Goal: Task Accomplishment & Management: Manage account settings

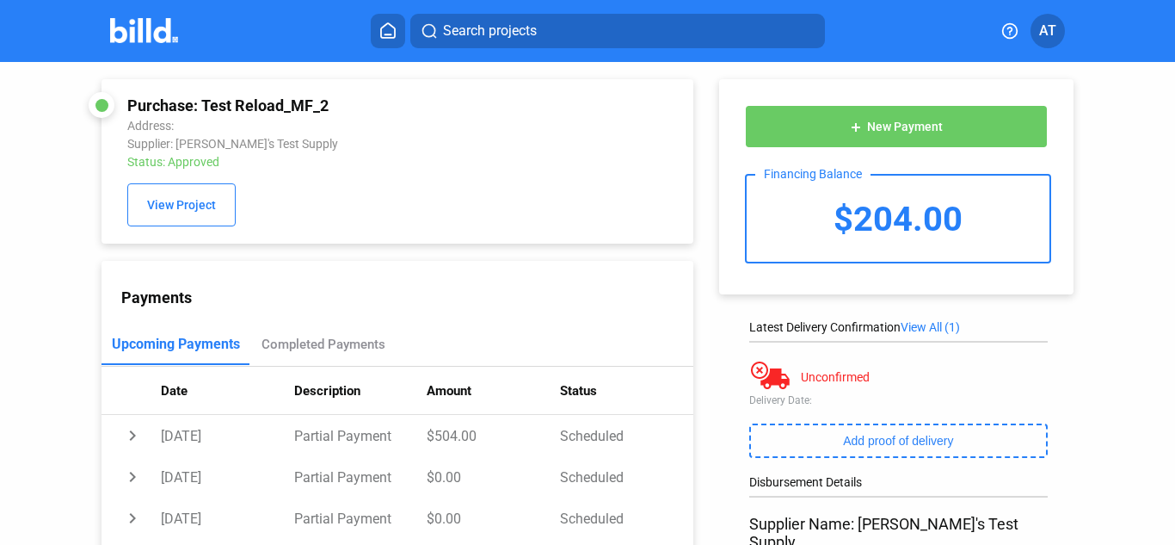
click at [866, 135] on button "add New Payment" at bounding box center [896, 126] width 303 height 43
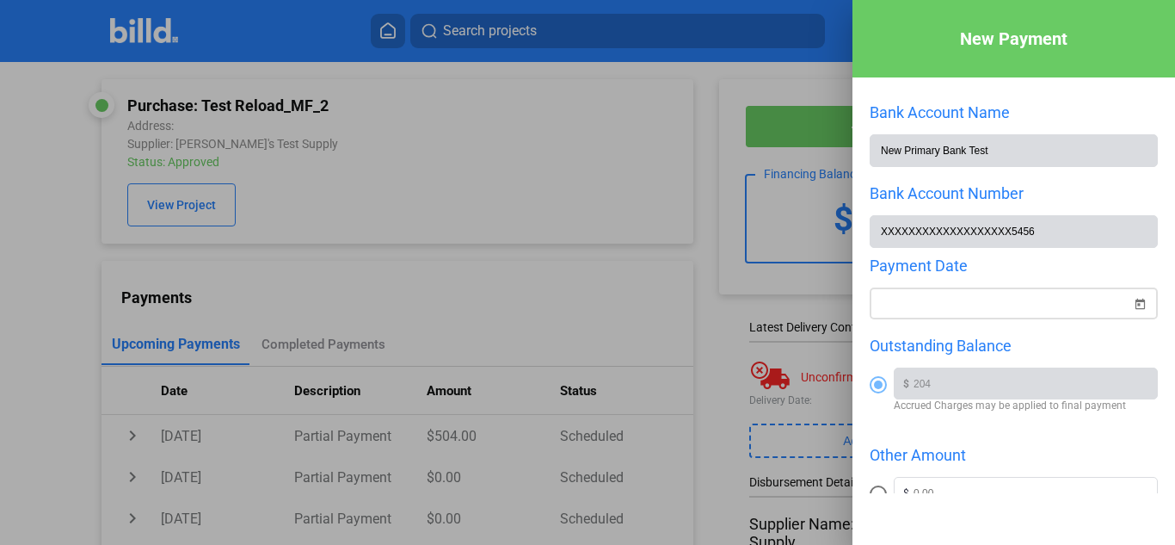
click at [1132, 299] on span "Open calendar" at bounding box center [1139, 293] width 41 height 41
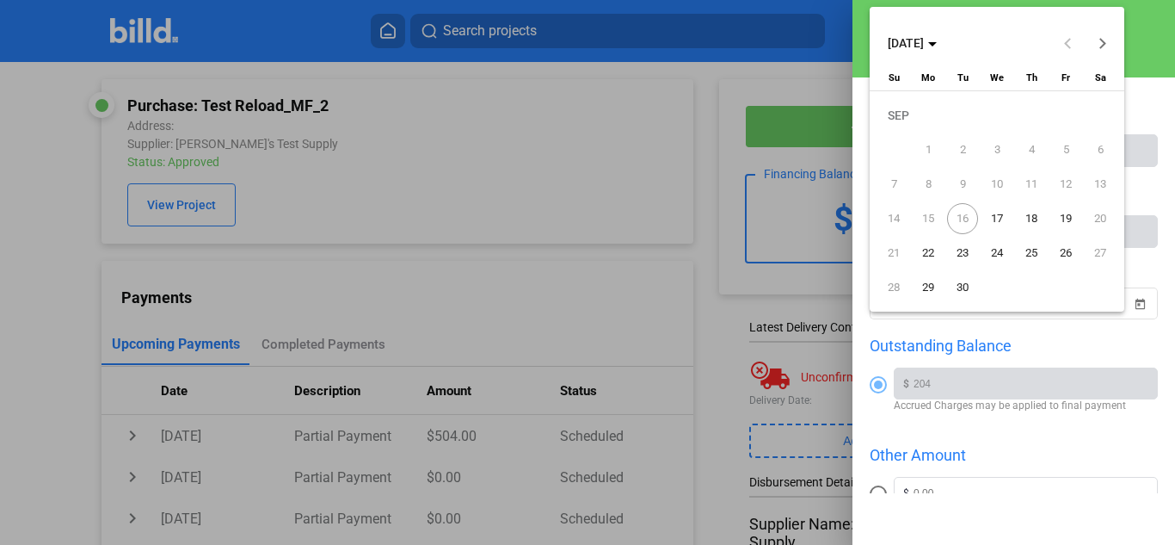
click at [1072, 248] on span "26" at bounding box center [1066, 252] width 31 height 31
type input "[DATE]"
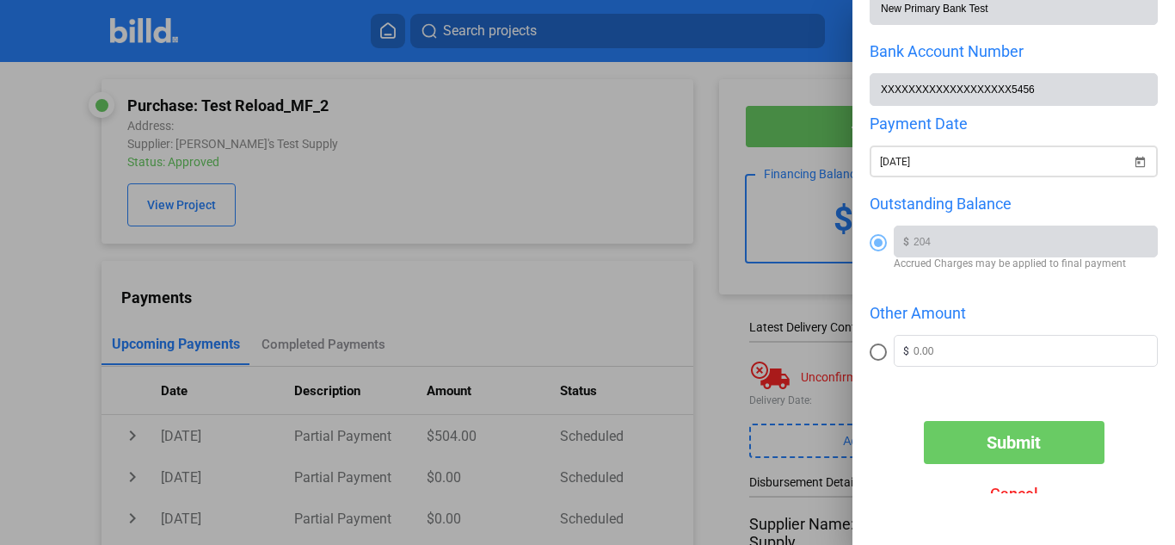
scroll to position [170, 0]
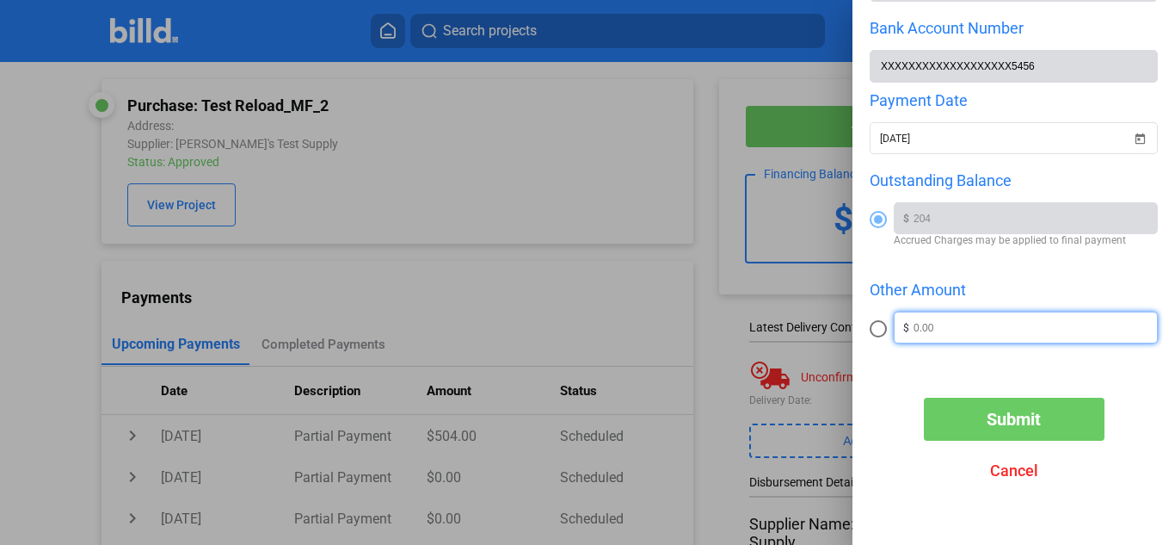
click at [922, 325] on input "text" at bounding box center [1036, 325] width 244 height 26
type input "234"
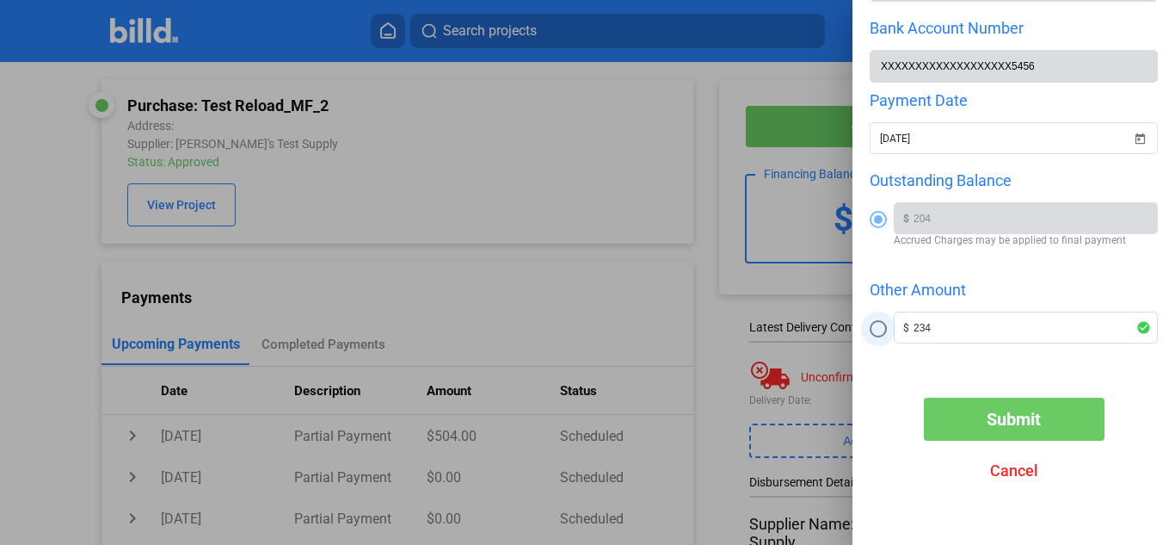
click at [884, 331] on span at bounding box center [878, 328] width 17 height 17
click at [884, 331] on input "radio" at bounding box center [878, 328] width 17 height 17
radio input "true"
click at [885, 222] on span at bounding box center [878, 219] width 17 height 17
click at [885, 222] on input "radio" at bounding box center [878, 219] width 17 height 17
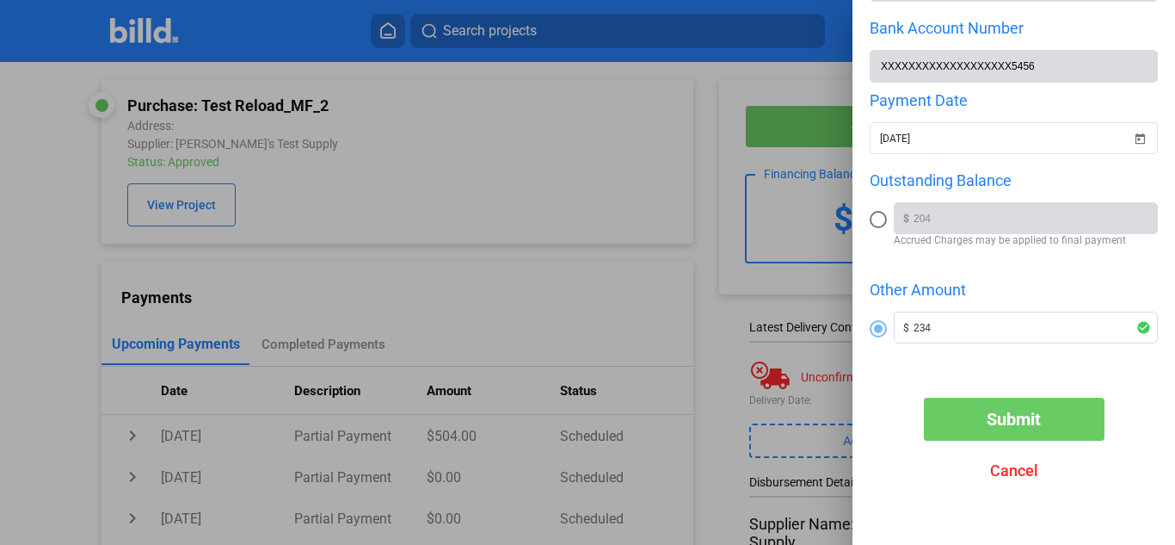
radio input "true"
click at [993, 414] on span "Submit" at bounding box center [1014, 419] width 54 height 21
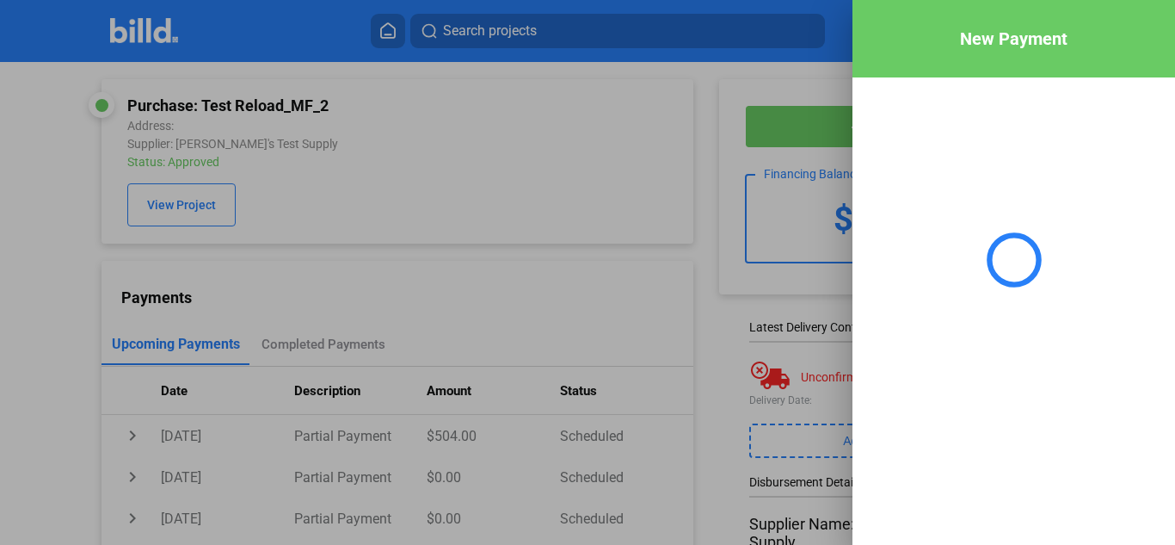
scroll to position [0, 0]
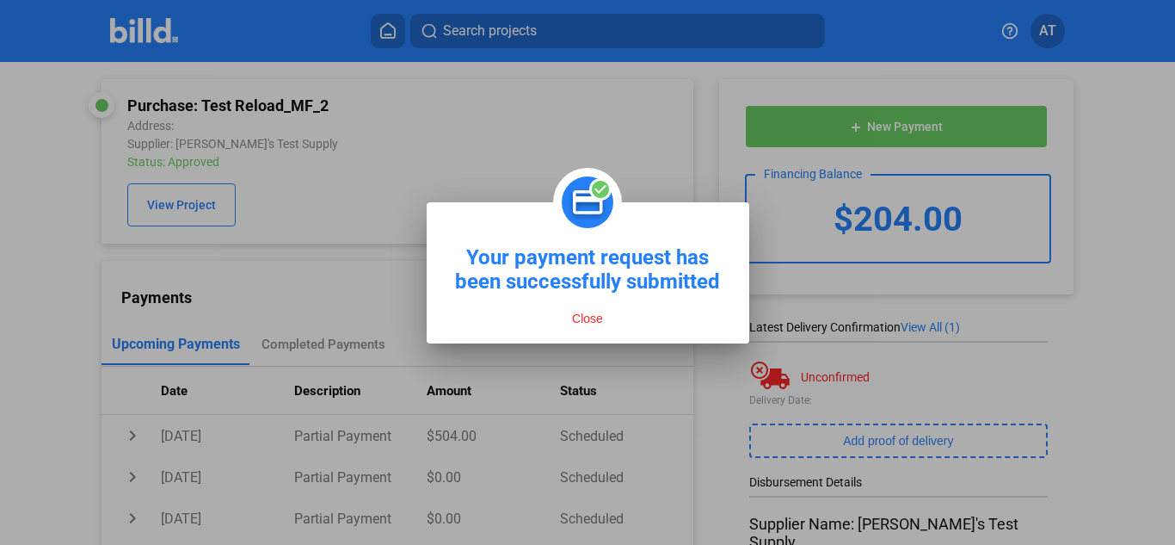
click at [577, 315] on button "Close" at bounding box center [587, 318] width 41 height 15
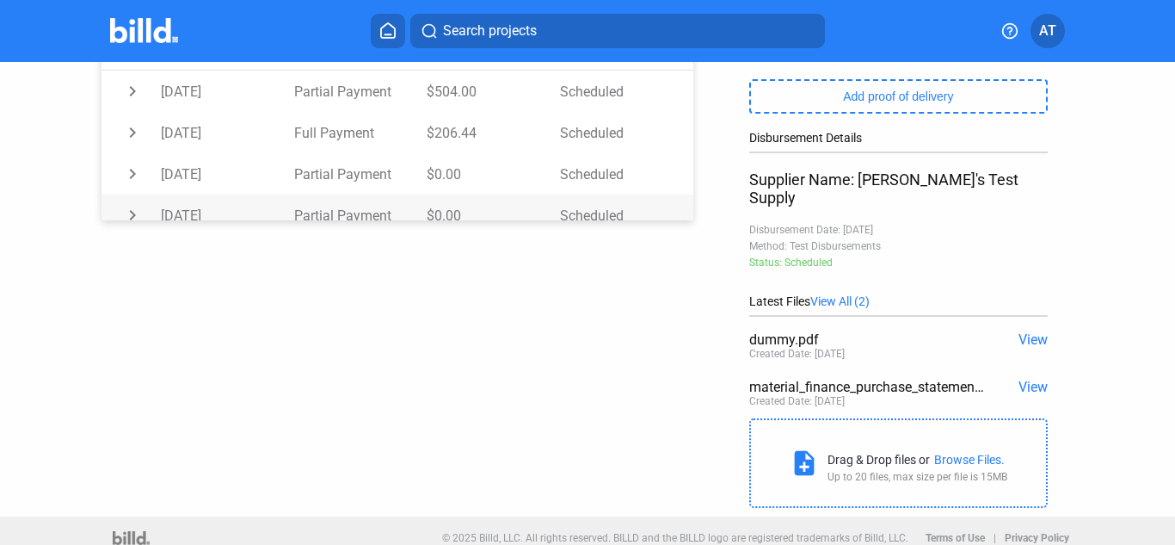
scroll to position [258, 0]
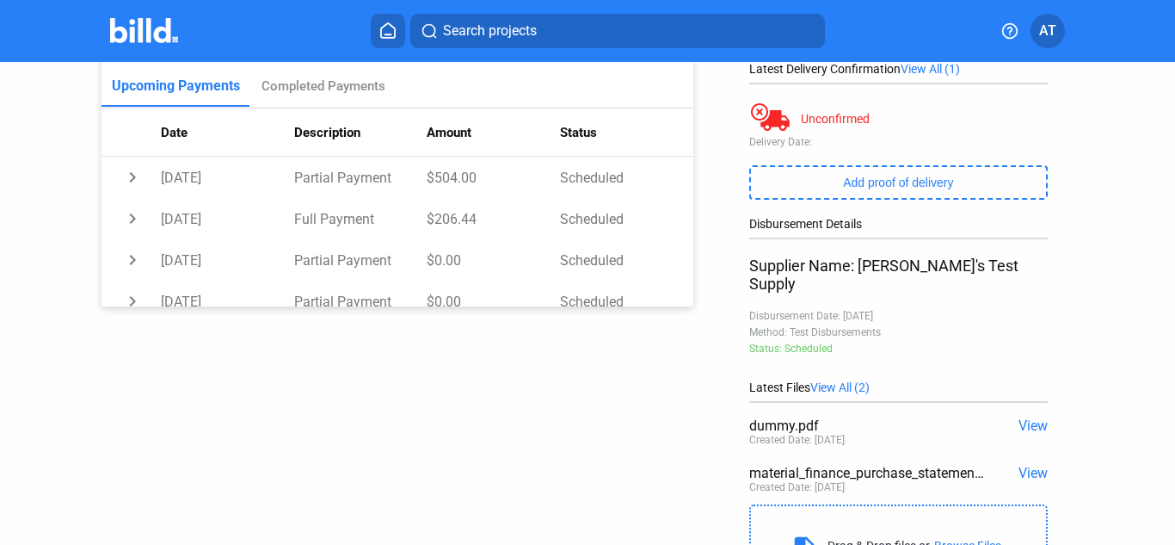
drag, startPoint x: 680, startPoint y: 185, endPoint x: 681, endPoint y: 214, distance: 29.3
click at [681, 219] on div "Payments Upcoming Payments Completed Payments Date Description Amount Status ch…" at bounding box center [398, 155] width 592 height 304
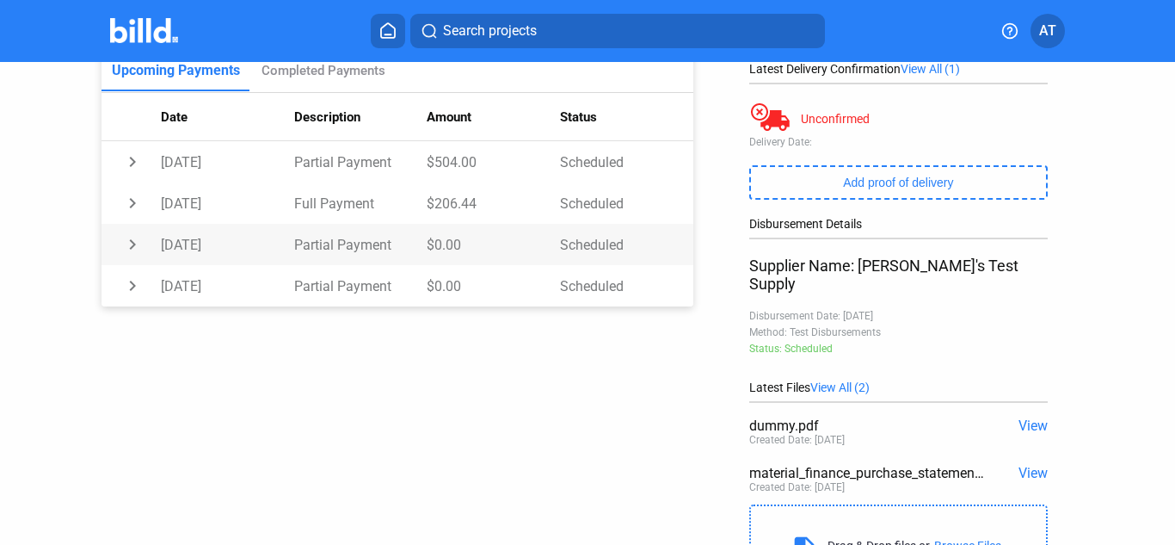
click at [644, 257] on td "Scheduled" at bounding box center [626, 244] width 133 height 41
click at [135, 247] on td "expand_more" at bounding box center [131, 243] width 59 height 41
click at [135, 212] on td "chevron_right" at bounding box center [131, 202] width 59 height 41
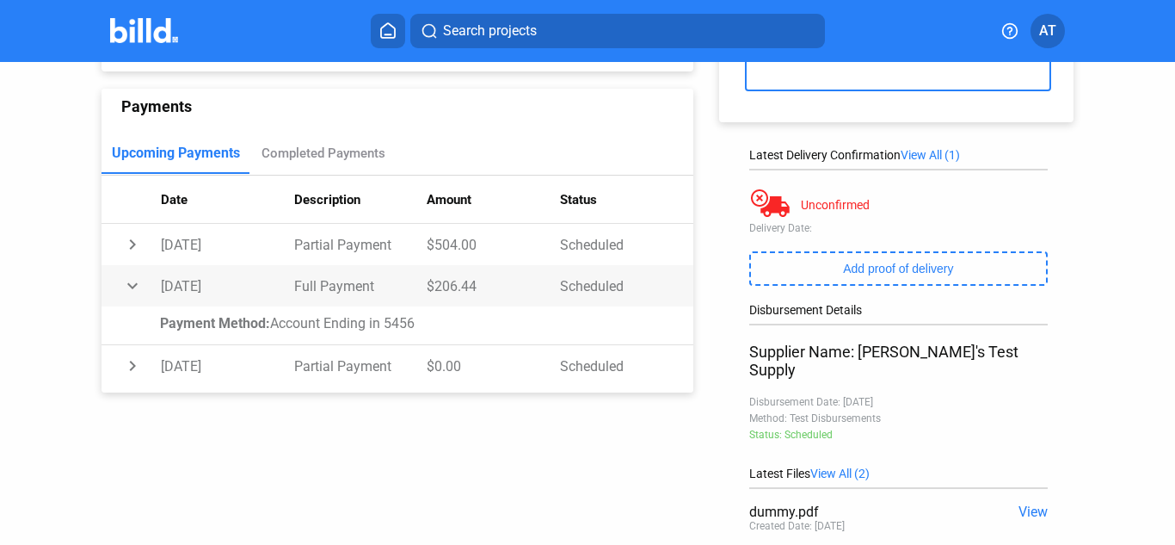
scroll to position [0, 0]
